Goal: Task Accomplishment & Management: Use online tool/utility

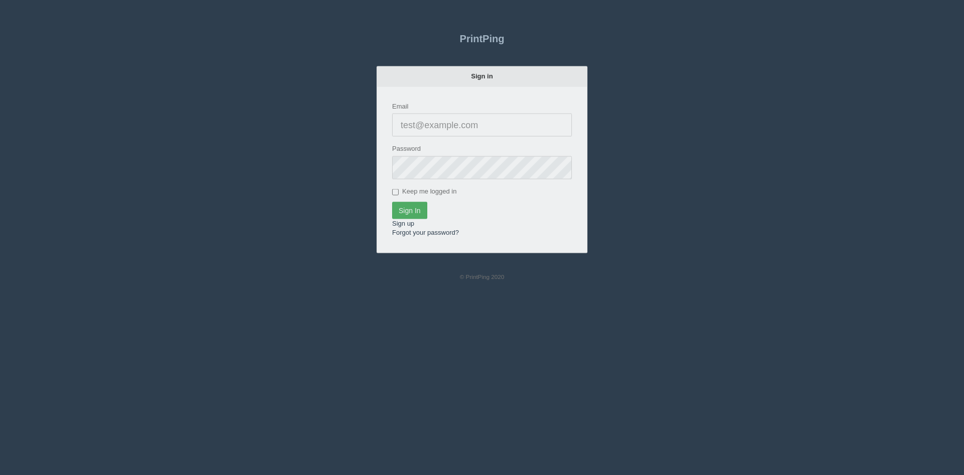
type input "[PERSON_NAME][EMAIL_ADDRESS][DOMAIN_NAME]"
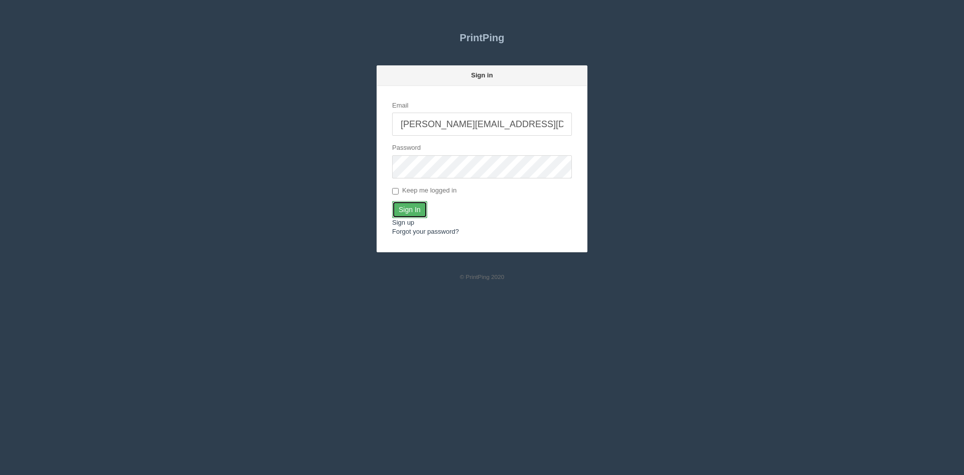
click at [409, 213] on input "Sign In" at bounding box center [409, 209] width 35 height 17
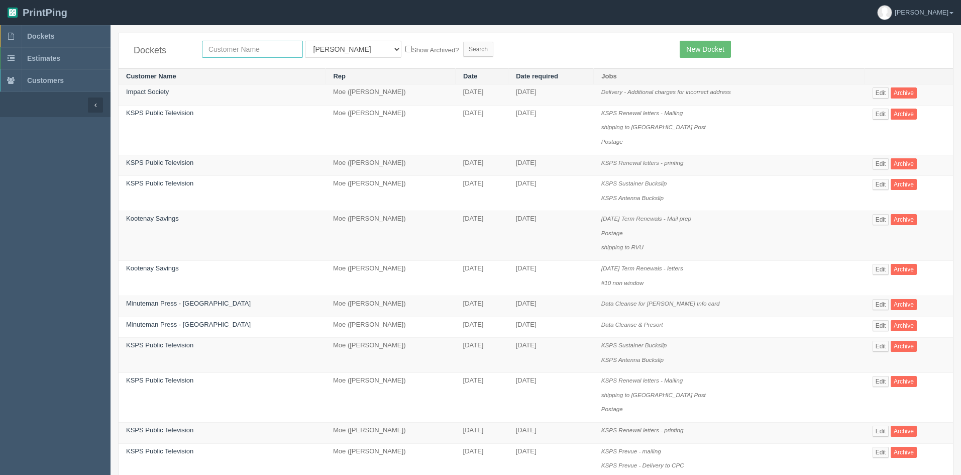
click at [240, 50] on input "text" at bounding box center [252, 49] width 101 height 17
type input "minute ma"
click at [463, 50] on input "Search" at bounding box center [478, 49] width 30 height 15
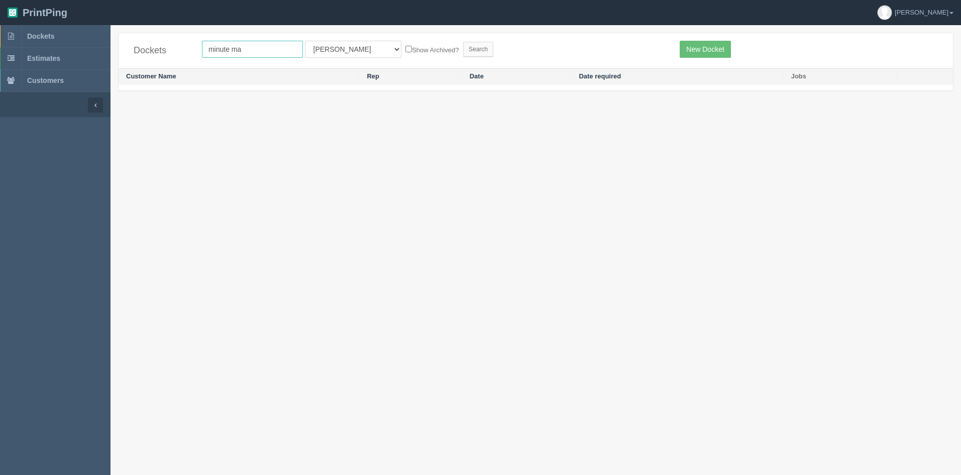
click at [280, 52] on input "minute ma" at bounding box center [252, 49] width 101 height 17
type input "minute"
click at [463, 49] on input "Search" at bounding box center [478, 49] width 30 height 15
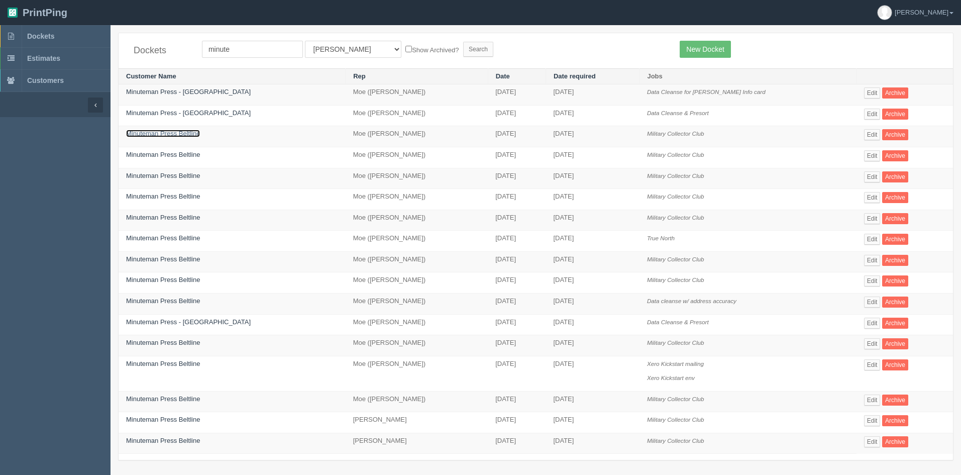
click at [175, 133] on link "Minuteman Press Beltline" at bounding box center [163, 134] width 74 height 8
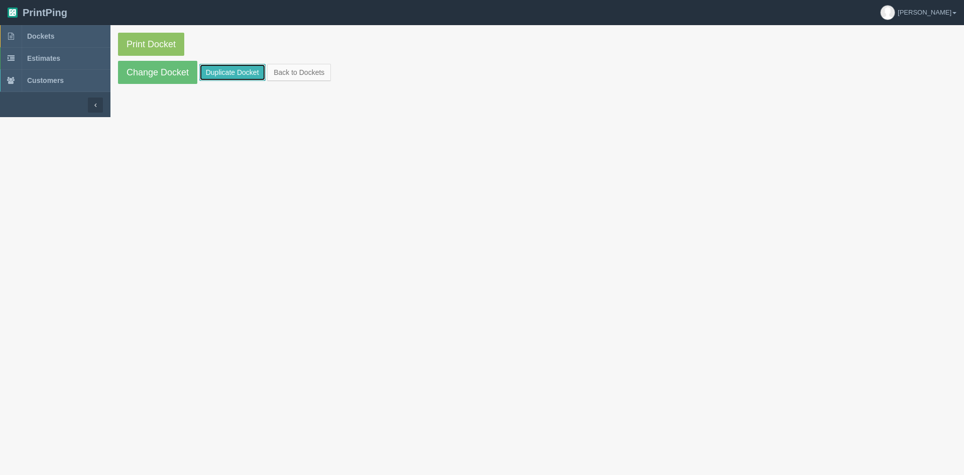
click at [234, 73] on link "Duplicate Docket" at bounding box center [232, 72] width 66 height 17
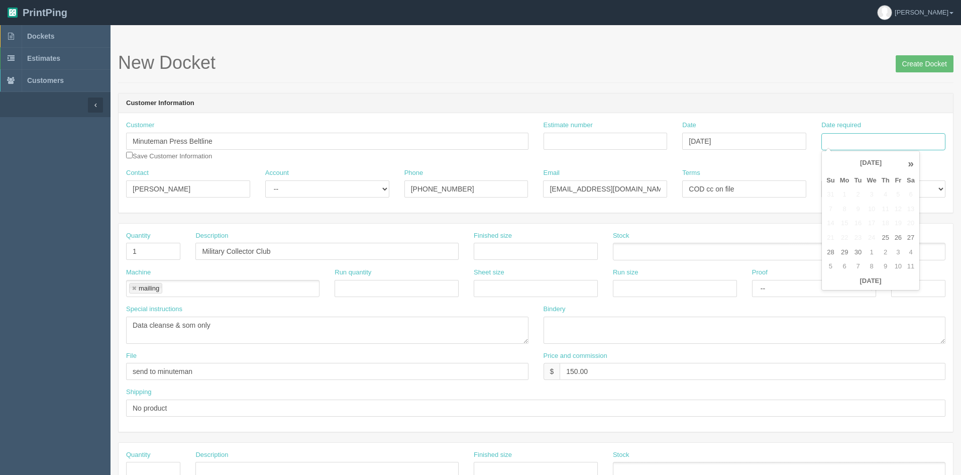
click at [895, 139] on input "Date required" at bounding box center [883, 141] width 124 height 17
click at [858, 250] on td "30" at bounding box center [858, 252] width 13 height 15
type input "[DATE]"
drag, startPoint x: 301, startPoint y: 252, endPoint x: 169, endPoint y: 249, distance: 132.6
click at [169, 249] on div "Quantity 1 Description Military Collector Club Finished size Stock" at bounding box center [536, 249] width 834 height 37
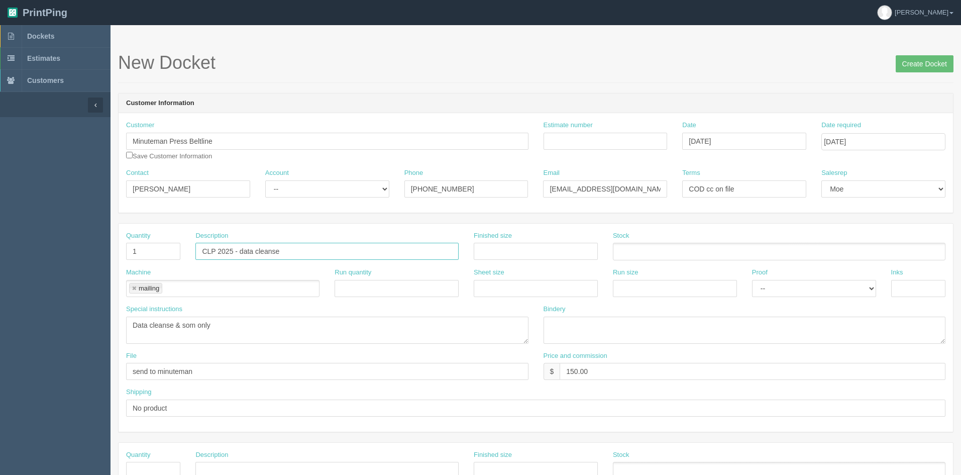
type input "CLP 2025 - data cleanse"
drag, startPoint x: 237, startPoint y: 326, endPoint x: 176, endPoint y: 323, distance: 60.8
click at [176, 323] on textarea "Data cleanse & som only" at bounding box center [327, 329] width 402 height 27
type textarea "Data cleanse"
click at [914, 67] on input "Create Docket" at bounding box center [924, 63] width 58 height 17
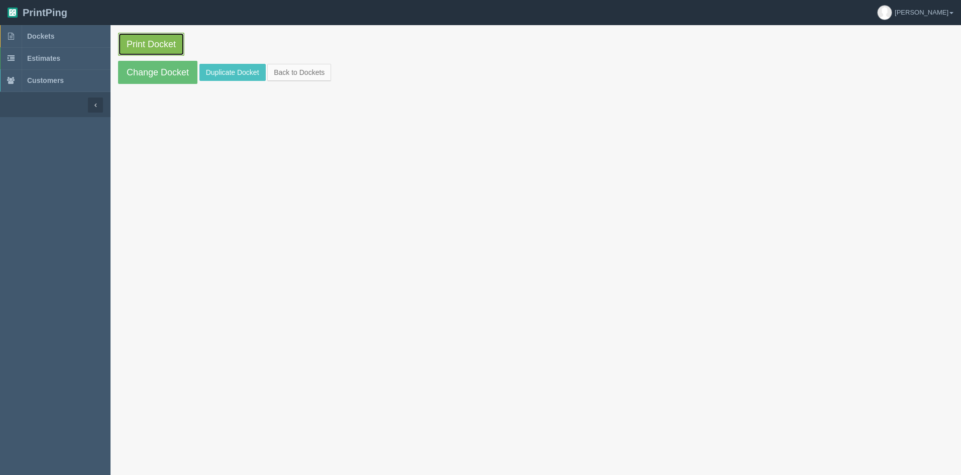
click at [154, 42] on link "Print Docket" at bounding box center [151, 44] width 66 height 23
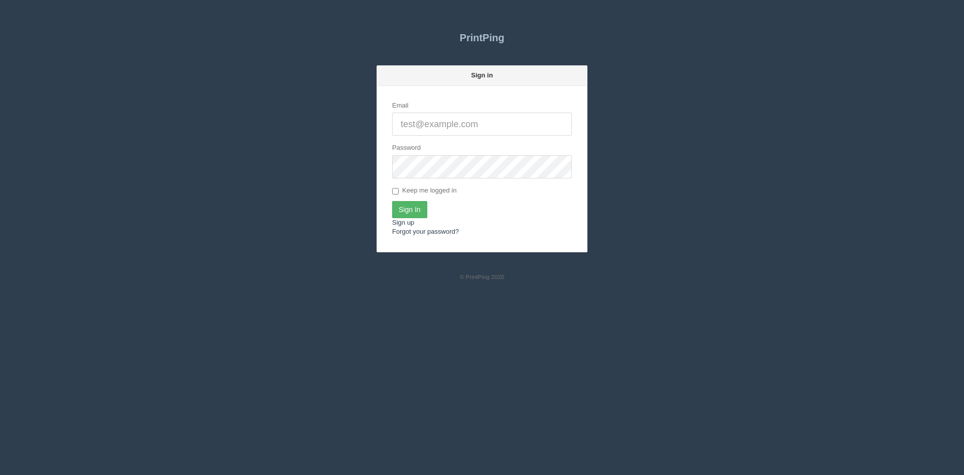
type input "[PERSON_NAME][EMAIL_ADDRESS][DOMAIN_NAME]"
drag, startPoint x: 420, startPoint y: 210, endPoint x: 433, endPoint y: 210, distance: 13.6
click at [419, 210] on input "Sign In" at bounding box center [409, 209] width 35 height 17
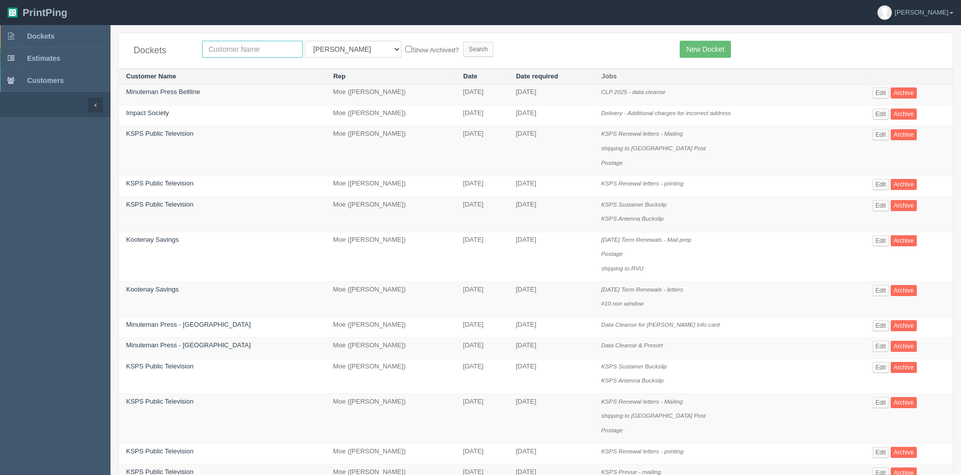
click at [225, 51] on input "text" at bounding box center [252, 49] width 101 height 17
type input "kootenay"
click at [463, 52] on input "Search" at bounding box center [478, 49] width 30 height 15
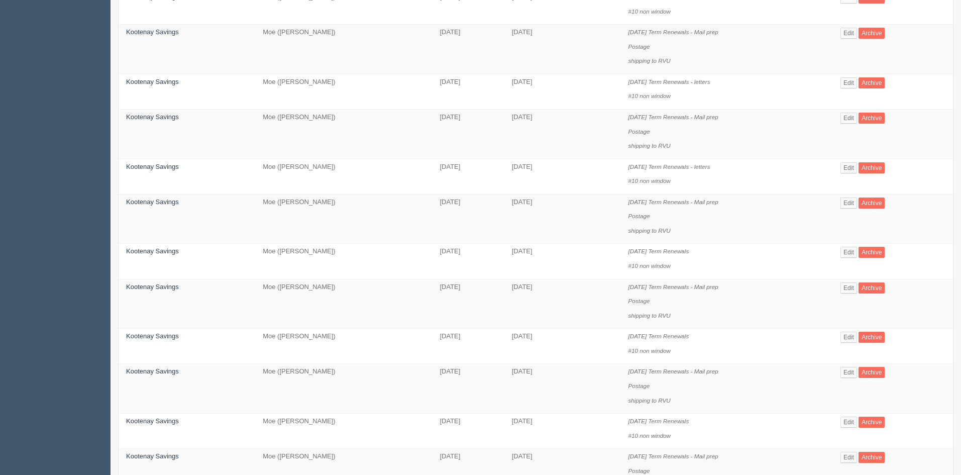
scroll to position [151, 0]
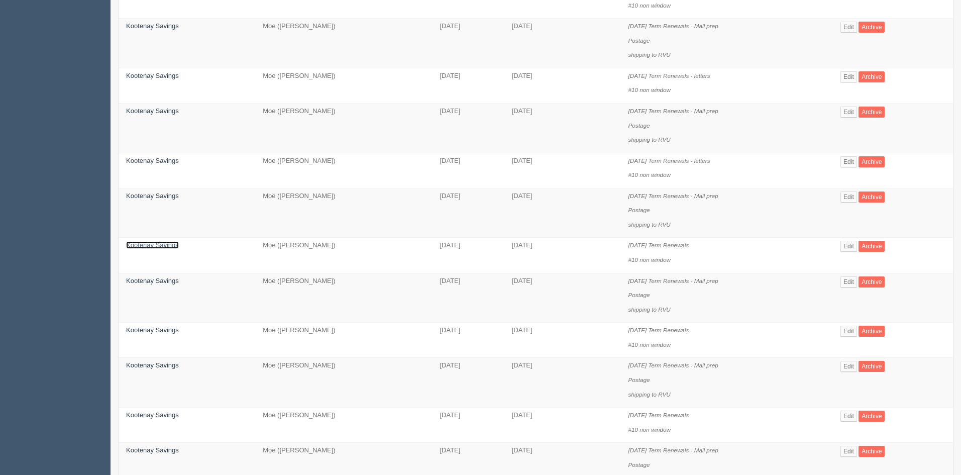
click at [168, 247] on link "Kootenay Savings" at bounding box center [152, 245] width 53 height 8
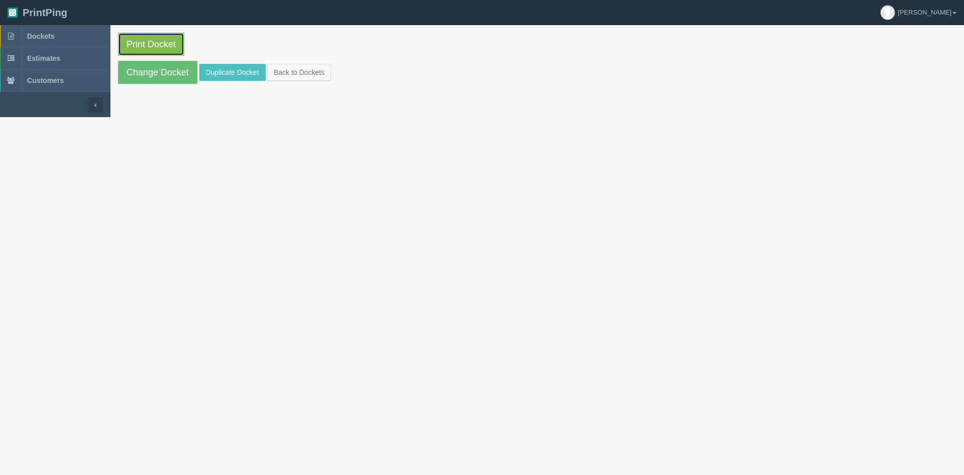
click at [154, 43] on link "Print Docket" at bounding box center [151, 44] width 66 height 23
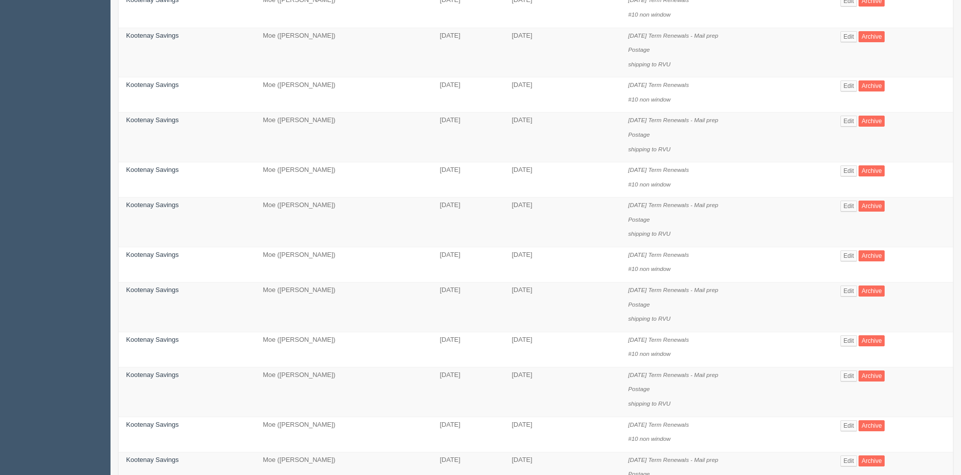
scroll to position [402, 0]
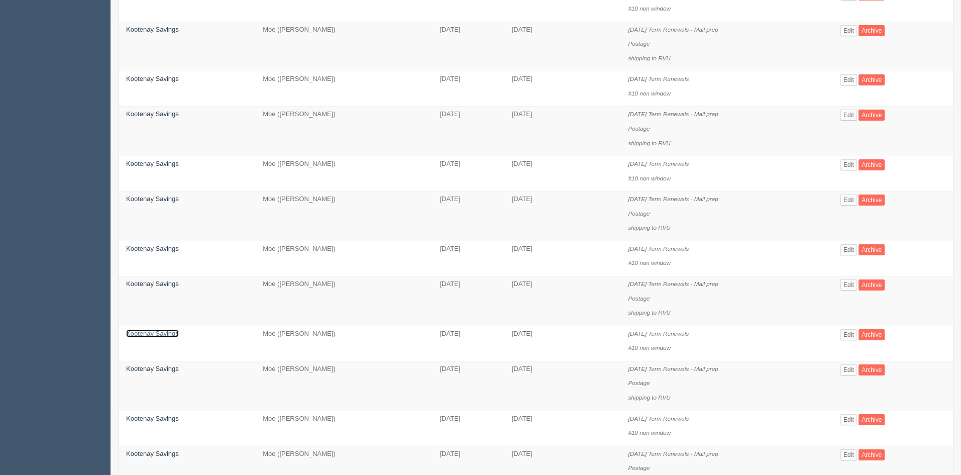
click at [168, 333] on link "Kootenay Savings" at bounding box center [152, 333] width 53 height 8
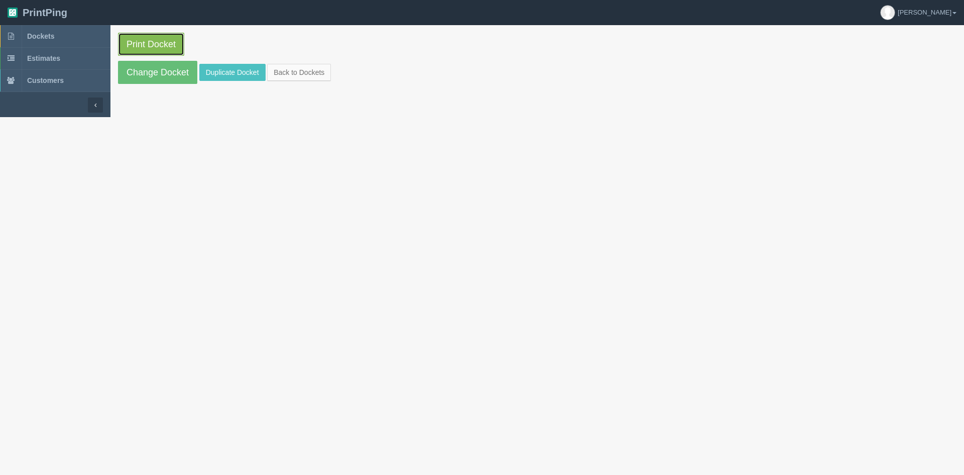
click at [173, 39] on link "Print Docket" at bounding box center [151, 44] width 66 height 23
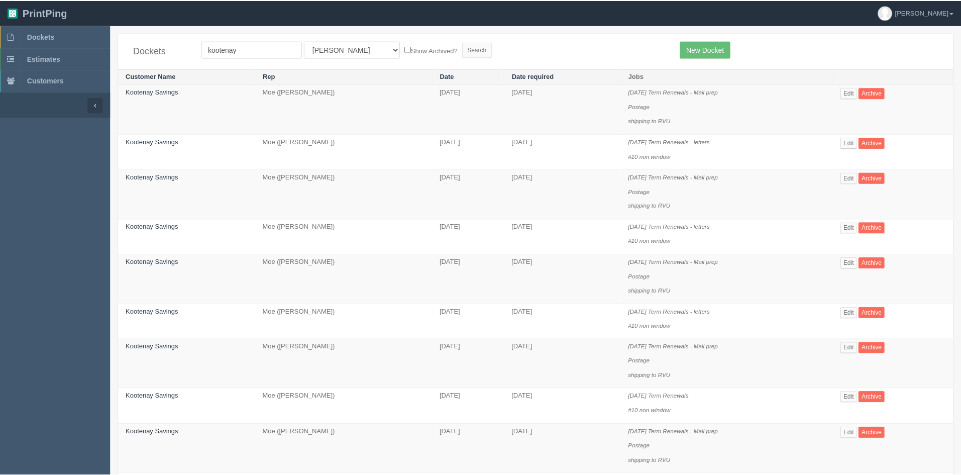
scroll to position [402, 0]
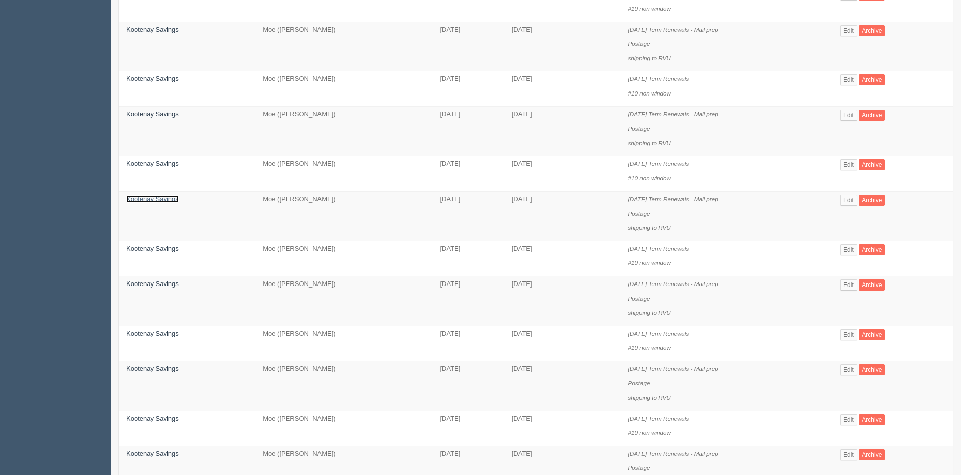
click at [154, 196] on link "Kootenay Savings" at bounding box center [152, 199] width 53 height 8
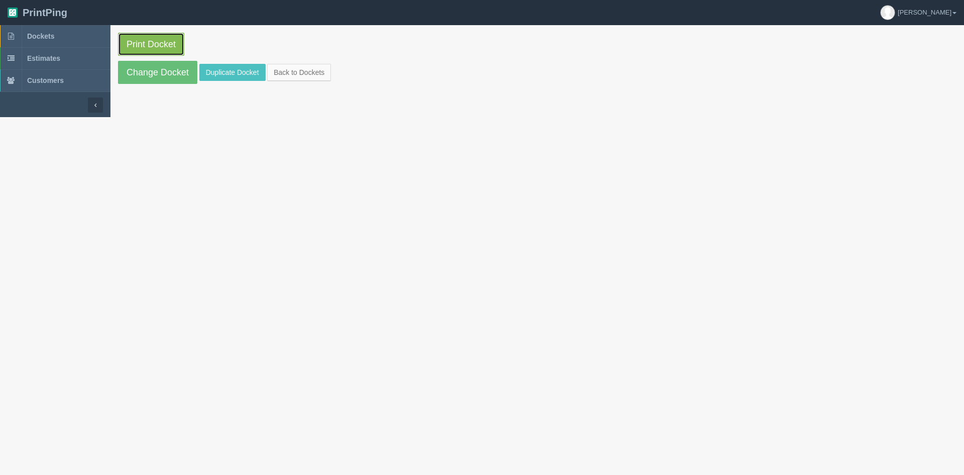
click at [171, 45] on link "Print Docket" at bounding box center [151, 44] width 66 height 23
click at [292, 72] on link "Back to Dockets" at bounding box center [299, 72] width 64 height 17
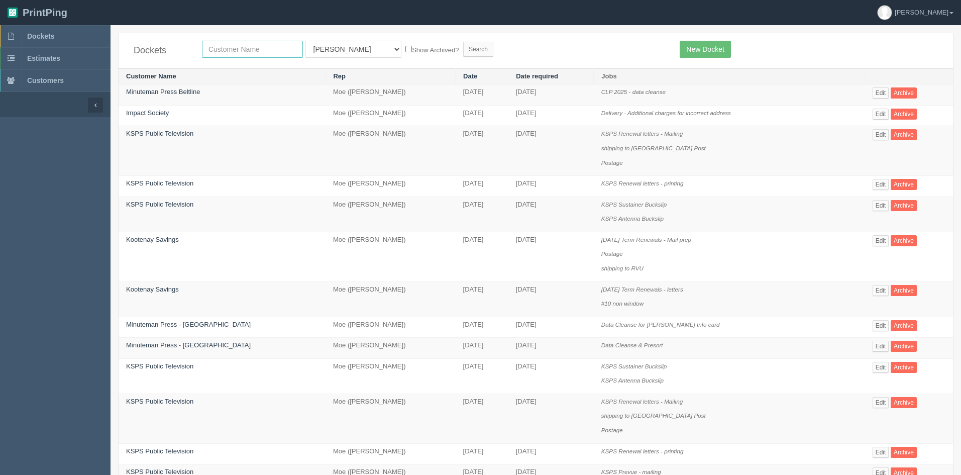
click at [232, 51] on input "text" at bounding box center [252, 49] width 101 height 17
type input "c"
type input "[PERSON_NAME]"
click at [333, 49] on select "All Users Ali Ali Test 1 Aly Amy Ankit Arif Brandon Dan France Greg Jim Mark Ma…" at bounding box center [353, 49] width 96 height 17
select select
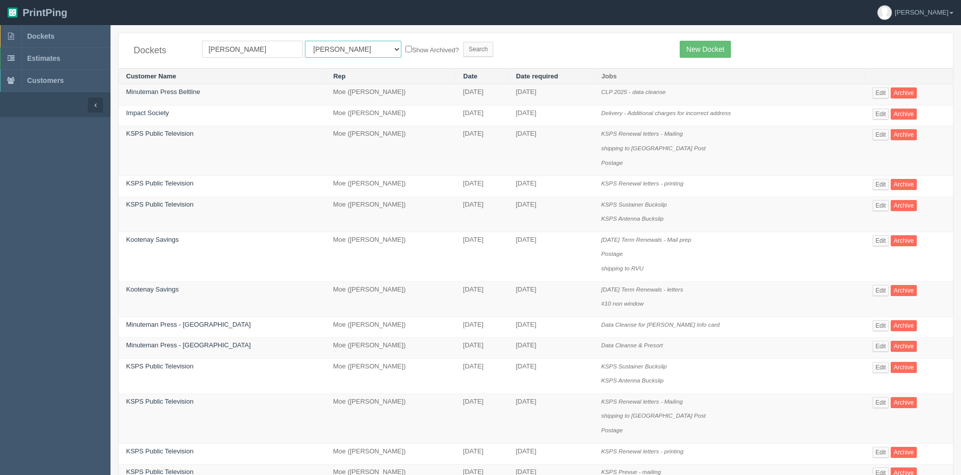
click at [305, 41] on select "All Users Ali Ali Test 1 Aly Amy Ankit Arif Brandon Dan France Greg Jim Mark Ma…" at bounding box center [353, 49] width 96 height 17
click at [463, 47] on input "Search" at bounding box center [478, 49] width 30 height 15
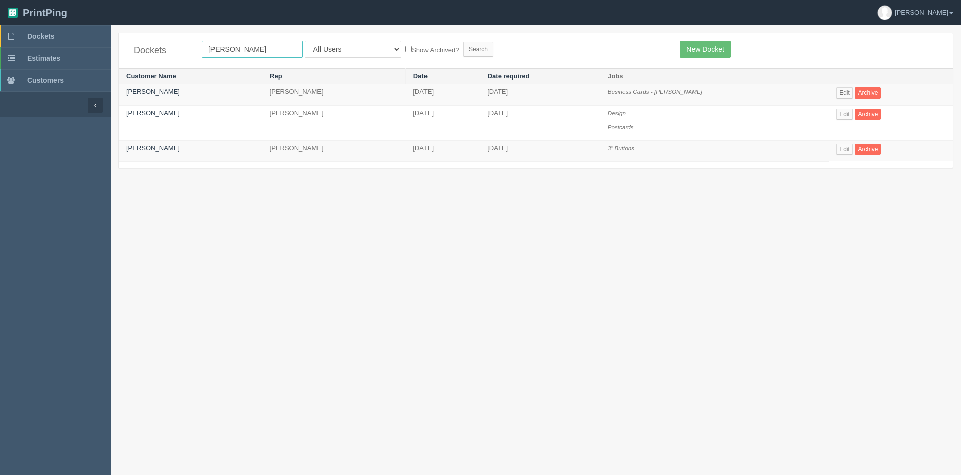
drag, startPoint x: 254, startPoint y: 48, endPoint x: 167, endPoint y: 47, distance: 86.9
click at [167, 47] on div "Dockets [GEOGRAPHIC_DATA] All Users [PERSON_NAME] Test 1 [PERSON_NAME] [PERSON_…" at bounding box center [536, 50] width 834 height 35
type input "[PERSON_NAME]"
click at [463, 45] on input "Search" at bounding box center [478, 49] width 30 height 15
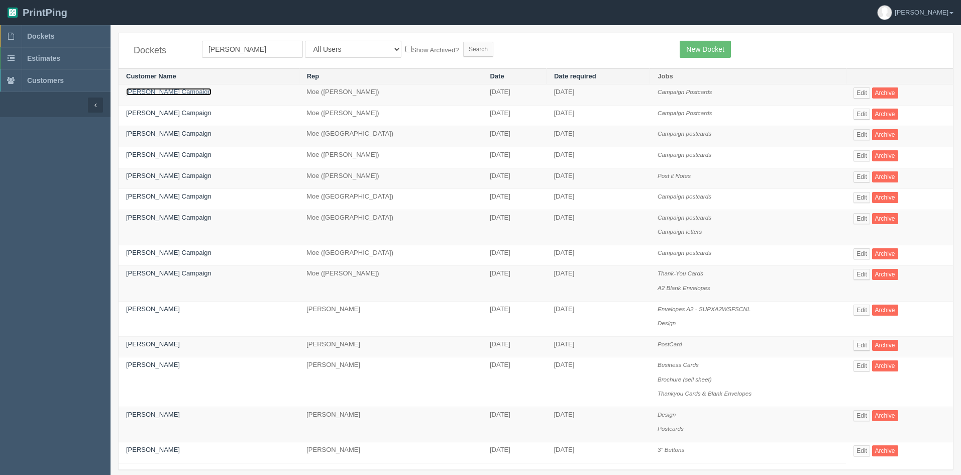
click at [188, 95] on link "[PERSON_NAME] Campaign" at bounding box center [168, 92] width 85 height 8
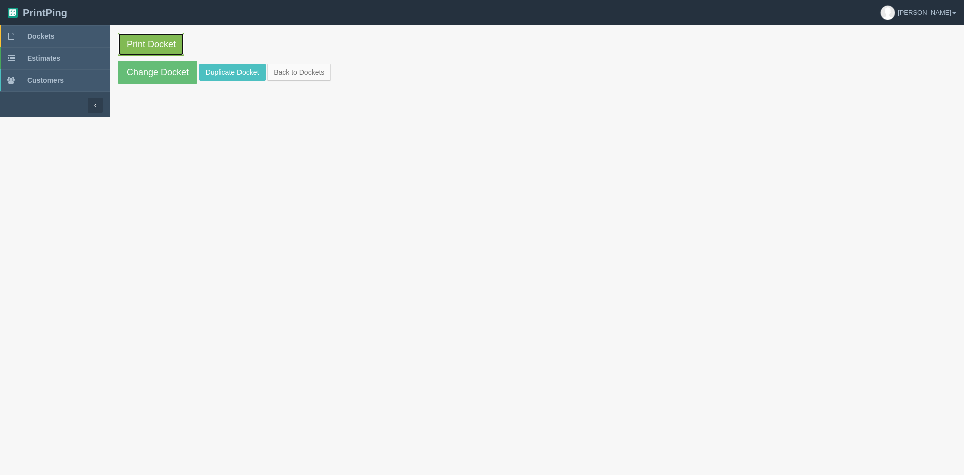
click at [146, 33] on link "Print Docket" at bounding box center [151, 44] width 66 height 23
